Goal: Check status: Check status

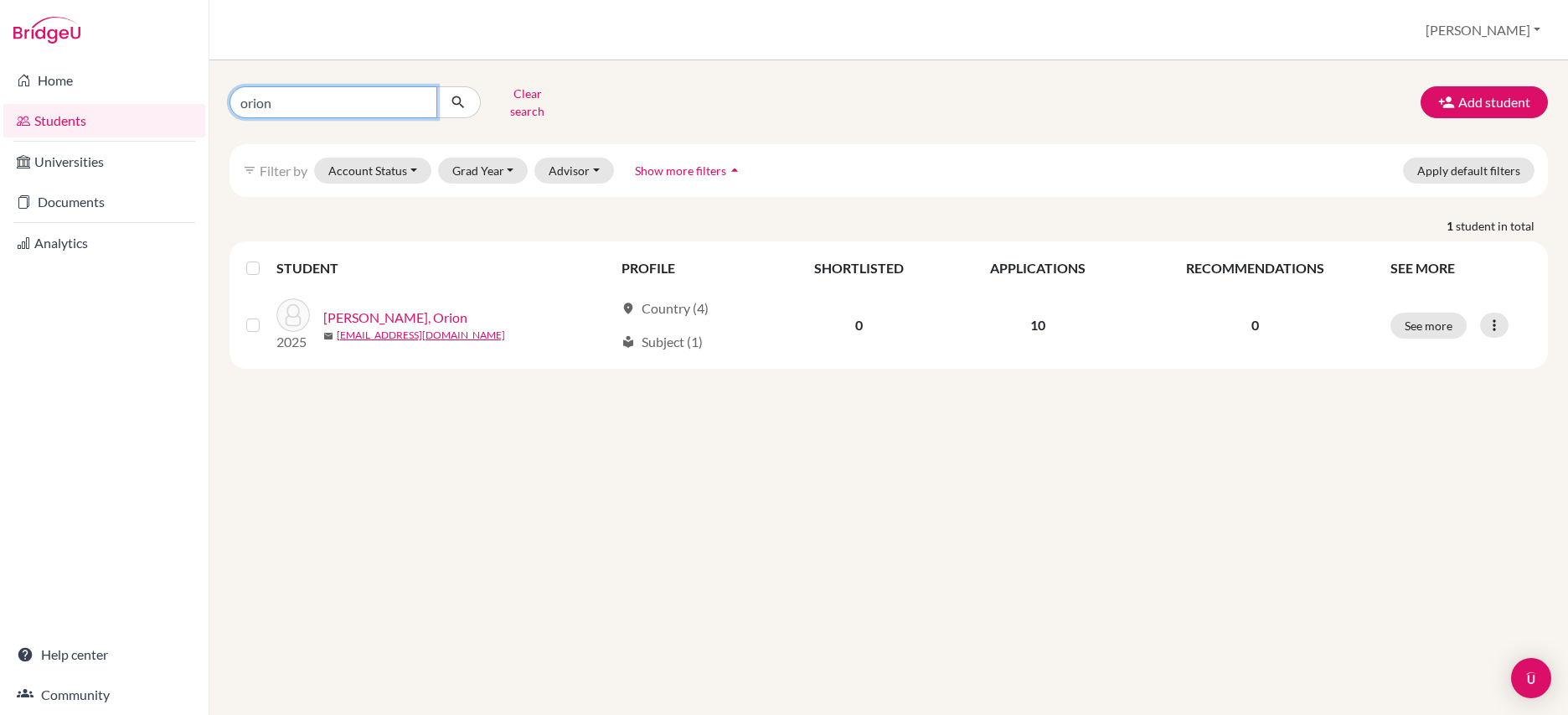
click at [392, 116] on input "orion" at bounding box center [332, 102] width 208 height 31
type input "aaren"
click button "submit" at bounding box center [458, 102] width 44 height 31
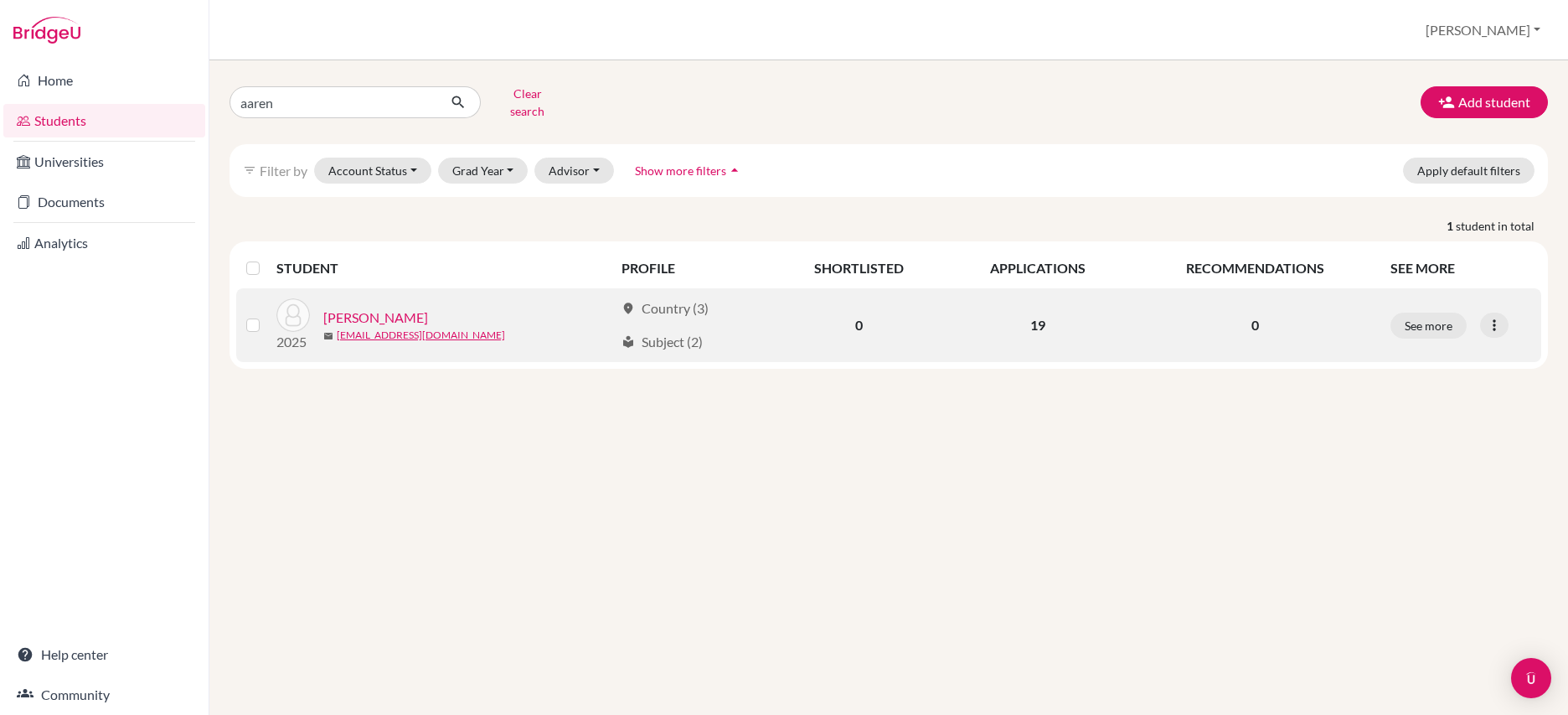
click at [428, 328] on link "[PERSON_NAME]" at bounding box center [376, 318] width 104 height 20
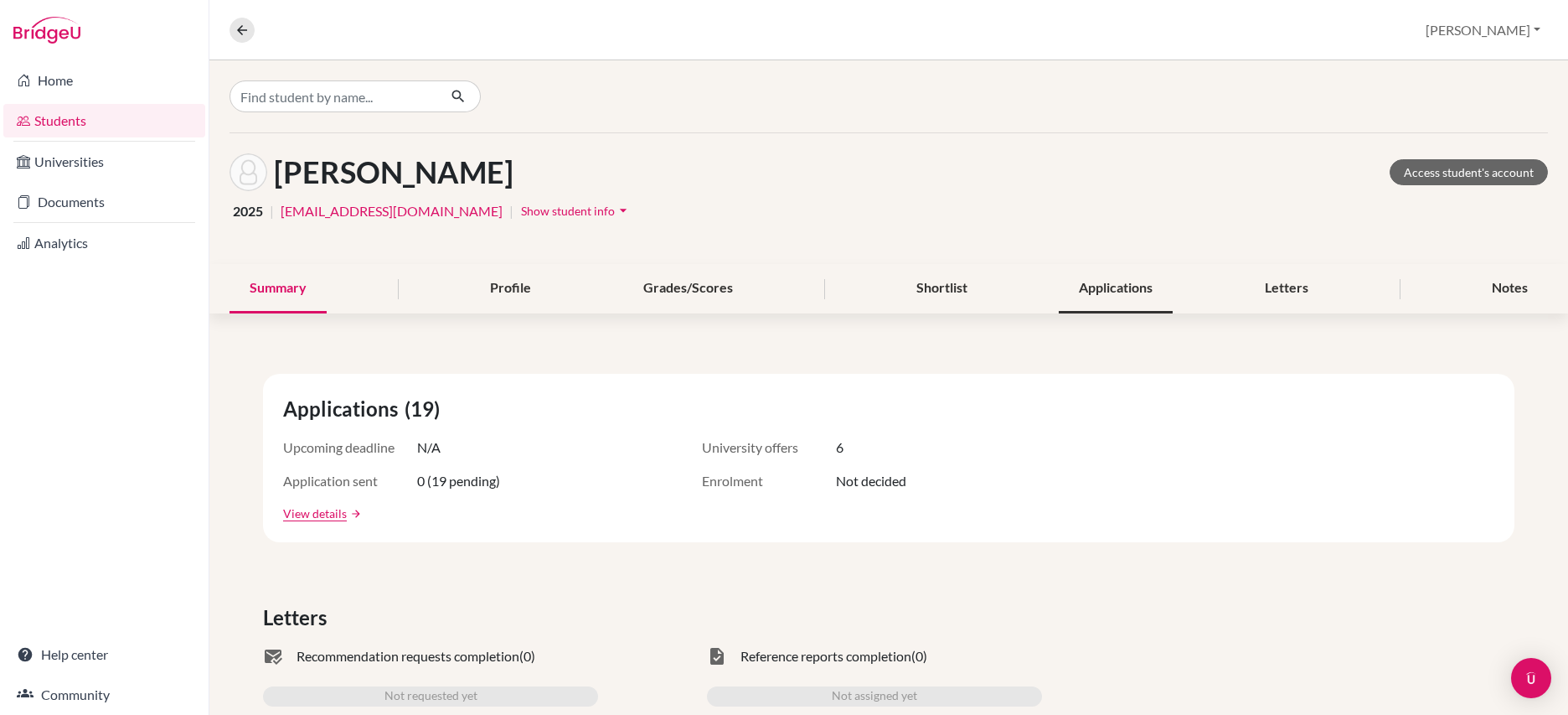
click at [1102, 314] on div "Applications" at bounding box center [1116, 288] width 114 height 49
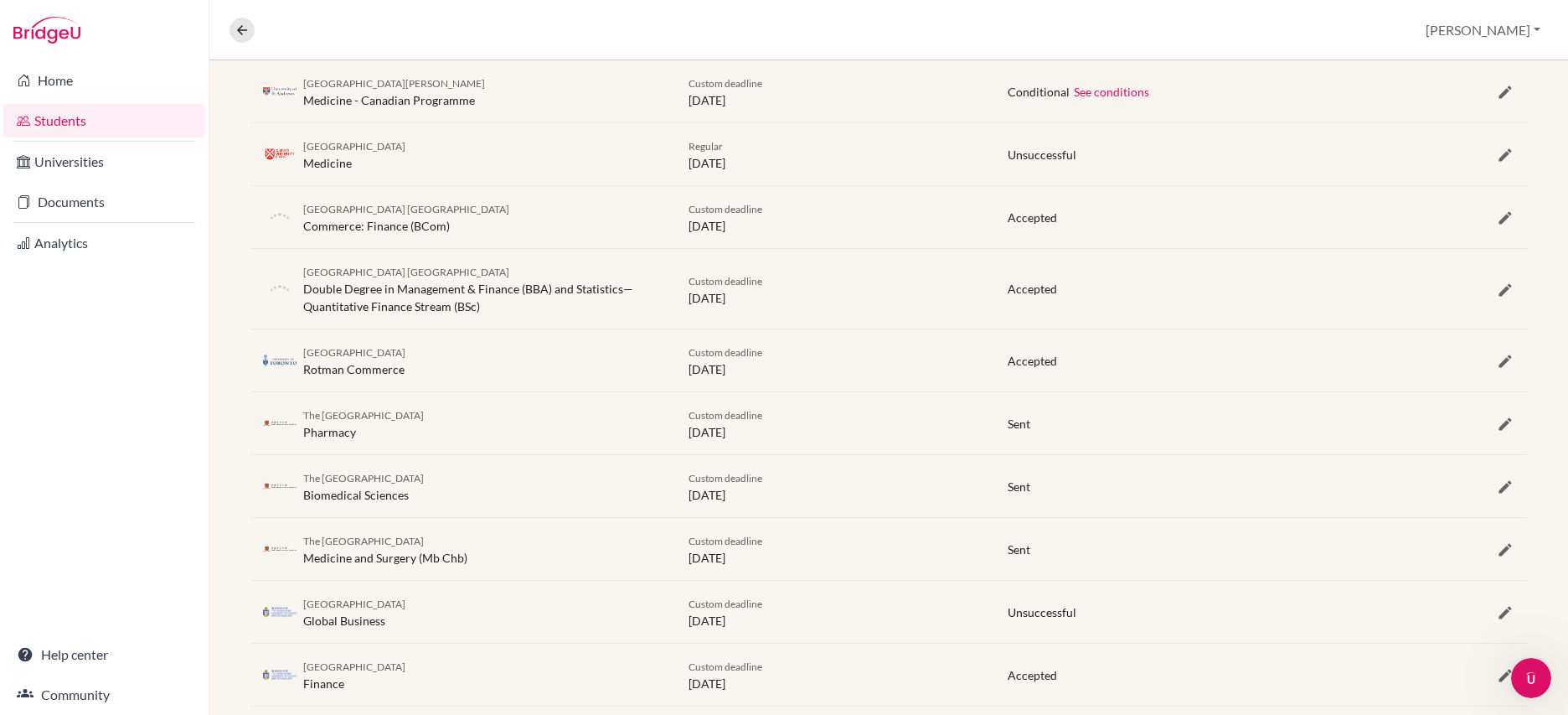
scroll to position [726, 0]
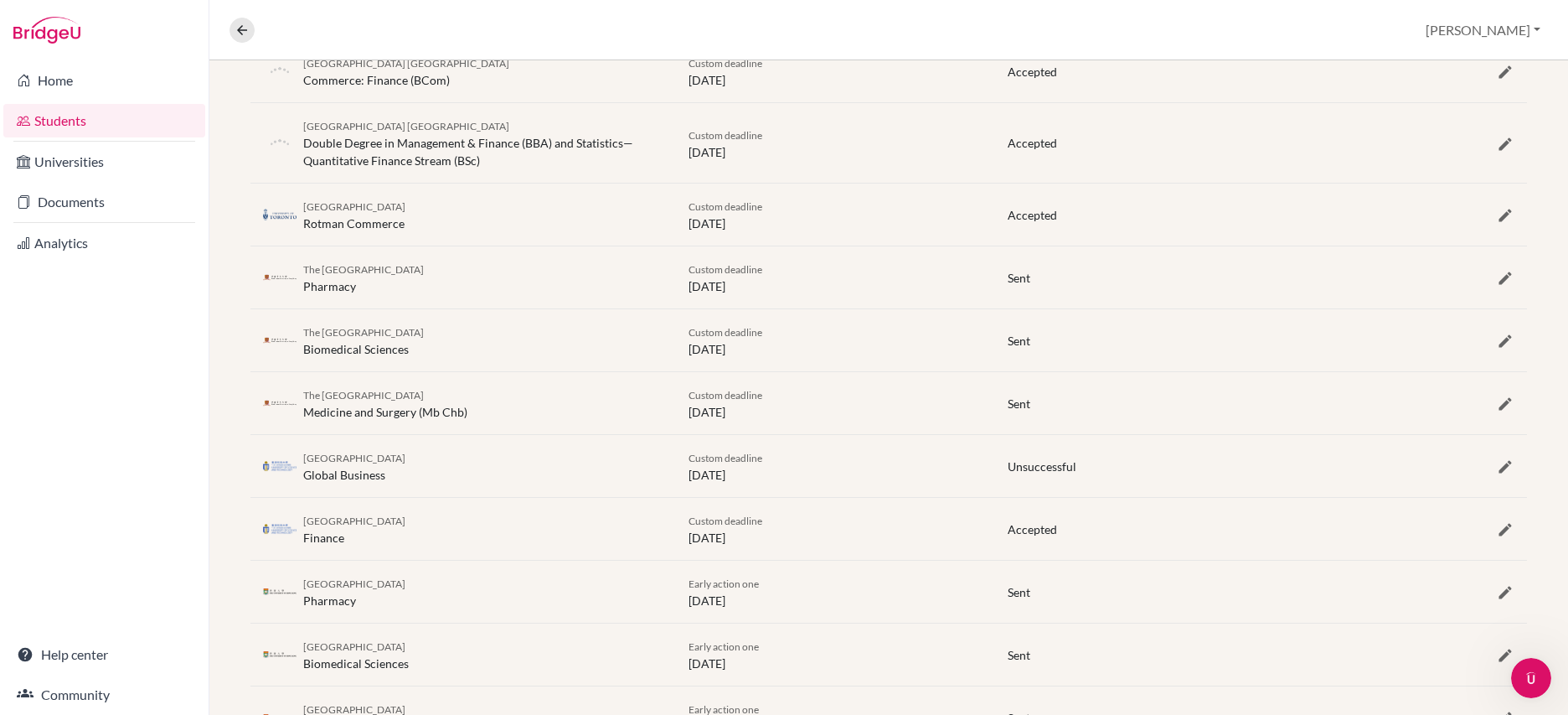
click at [1008, 285] on span "Sent" at bounding box center [1019, 277] width 23 height 14
click at [1310, 308] on div "The [GEOGRAPHIC_DATA] Pharmacy Custom deadline [DATE] Sent" at bounding box center [889, 276] width 1277 height 62
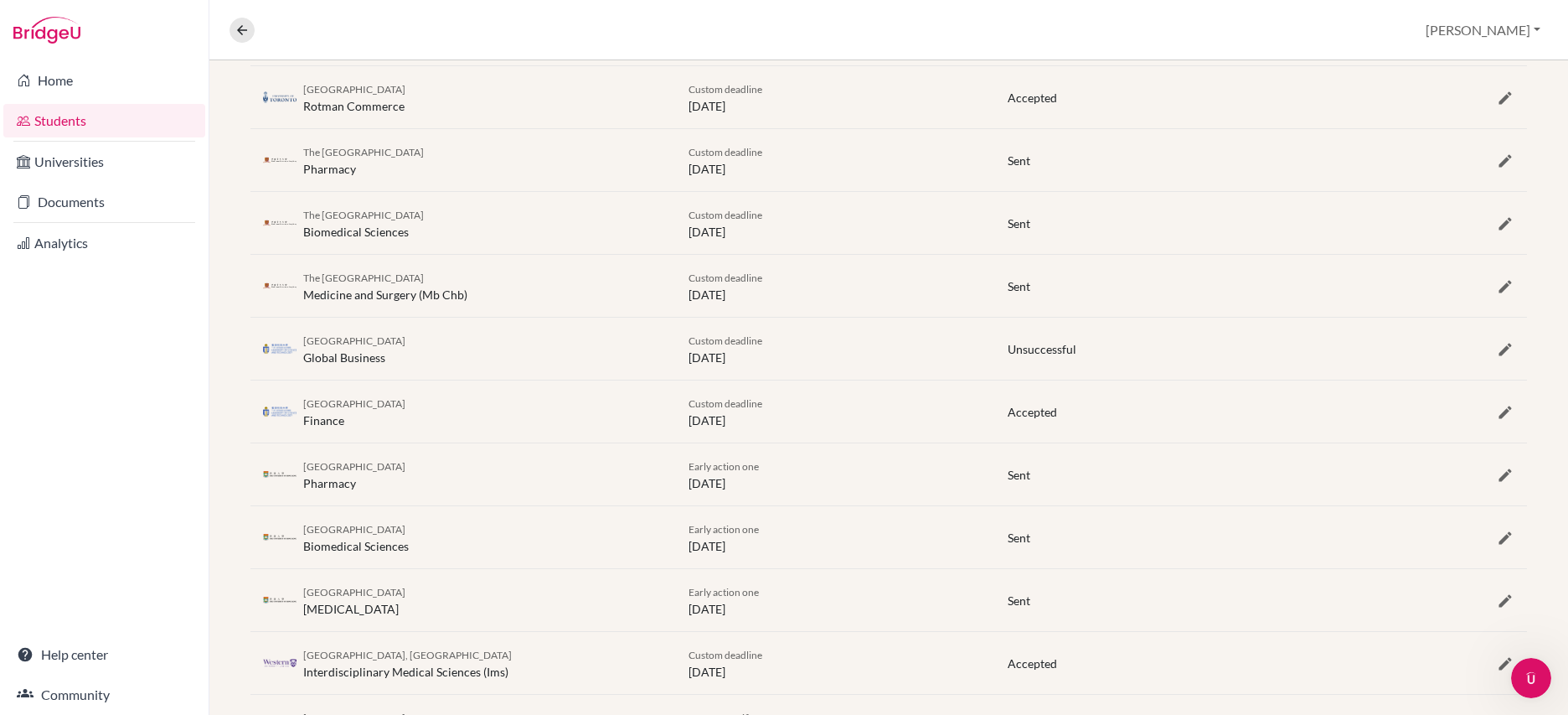
scroll to position [847, 0]
click at [1013, 290] on span "Sent" at bounding box center [1019, 282] width 23 height 14
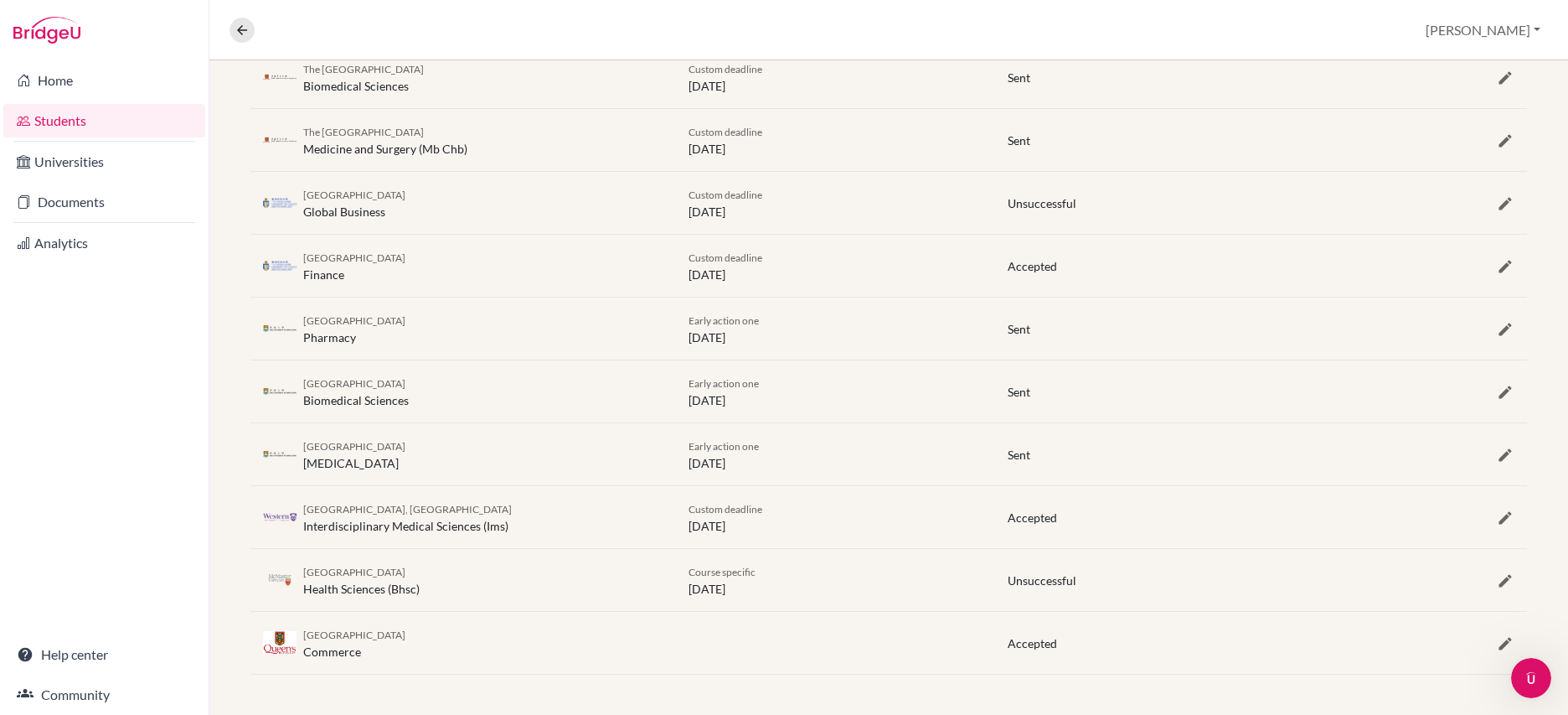
scroll to position [1148, 0]
